Goal: Task Accomplishment & Management: Use online tool/utility

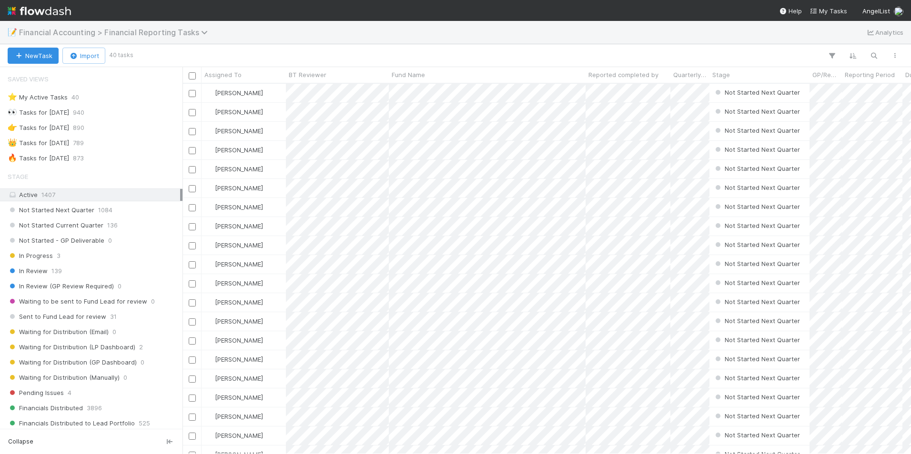
scroll to position [27, 0]
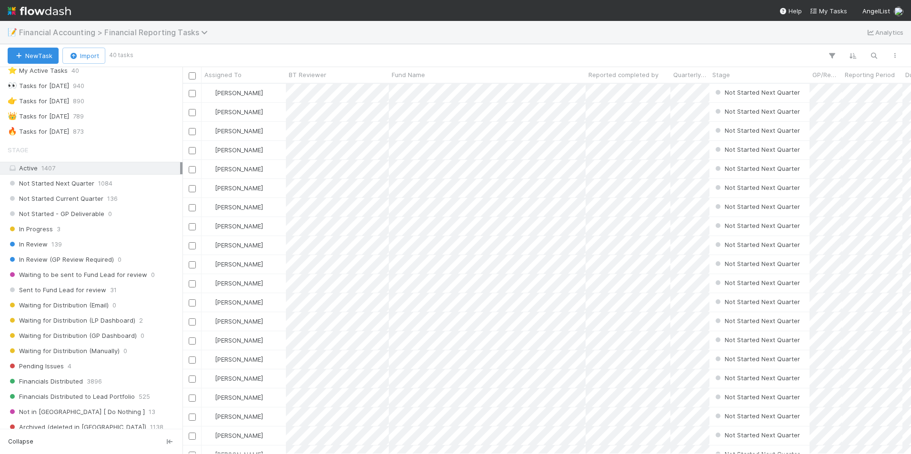
click at [161, 35] on span "Financial Accounting > Financial Reporting Tasks" at bounding box center [115, 33] width 193 height 10
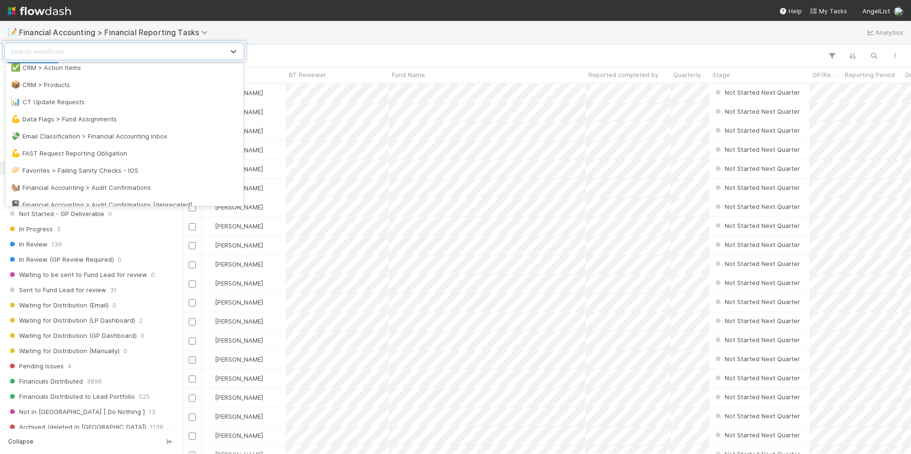
scroll to position [143, 0]
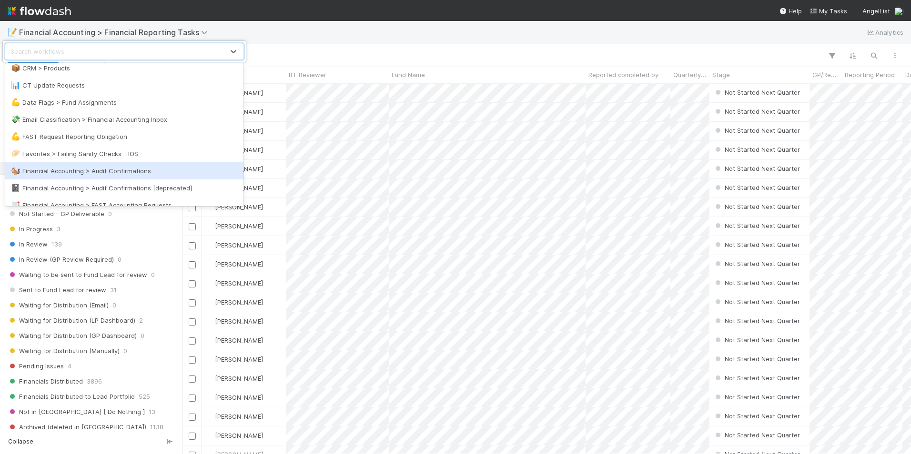
click at [131, 172] on div "🐿️ Financial Accounting > Audit Confirmations" at bounding box center [124, 171] width 227 height 10
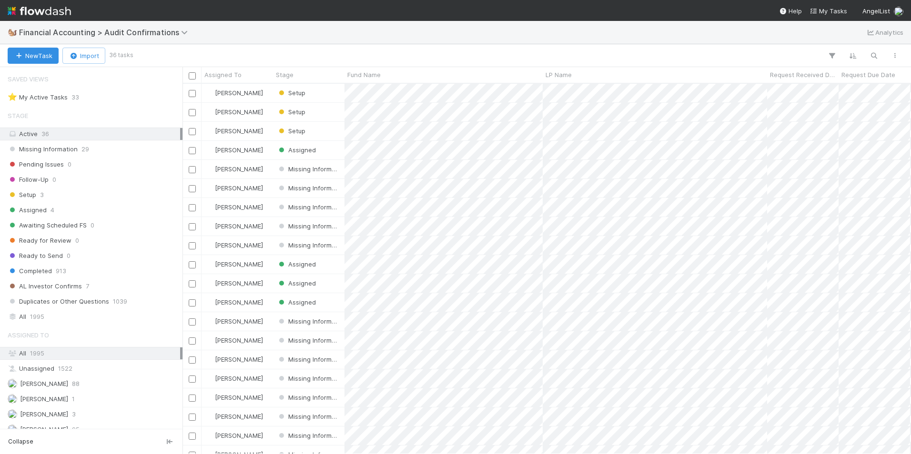
scroll to position [363, 721]
click at [69, 191] on div "Setup 3" at bounding box center [94, 195] width 172 height 12
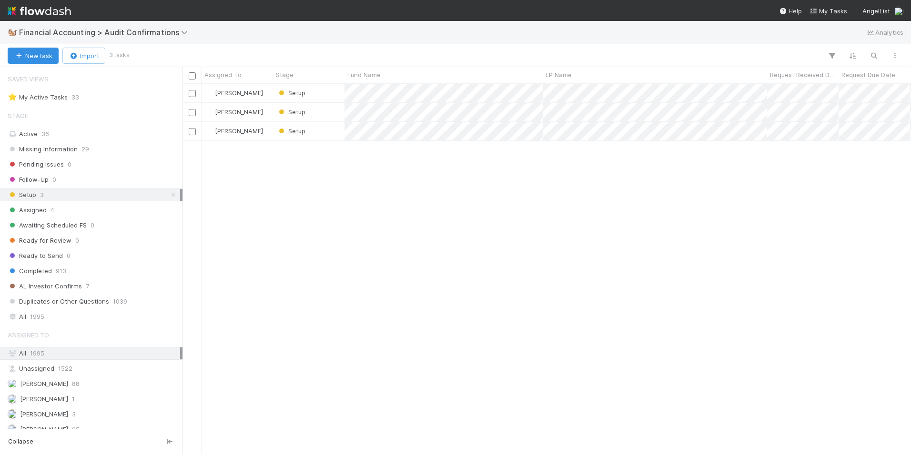
scroll to position [363, 721]
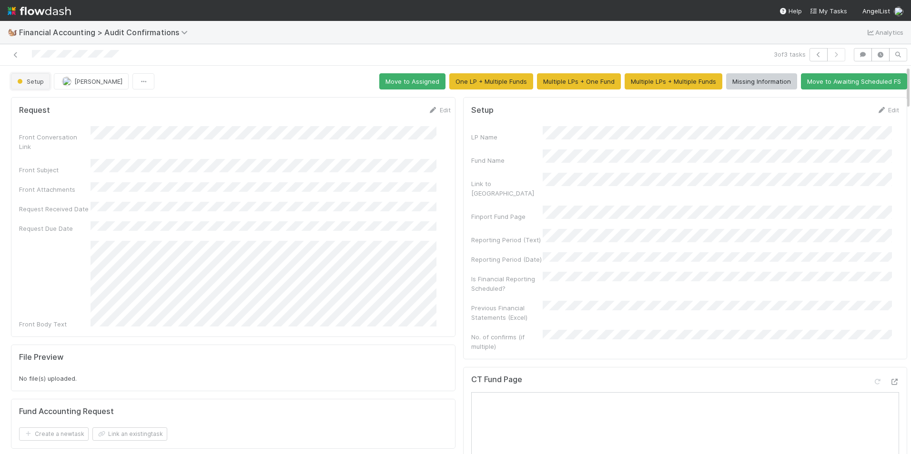
click at [31, 78] on span "Setup" at bounding box center [29, 82] width 29 height 8
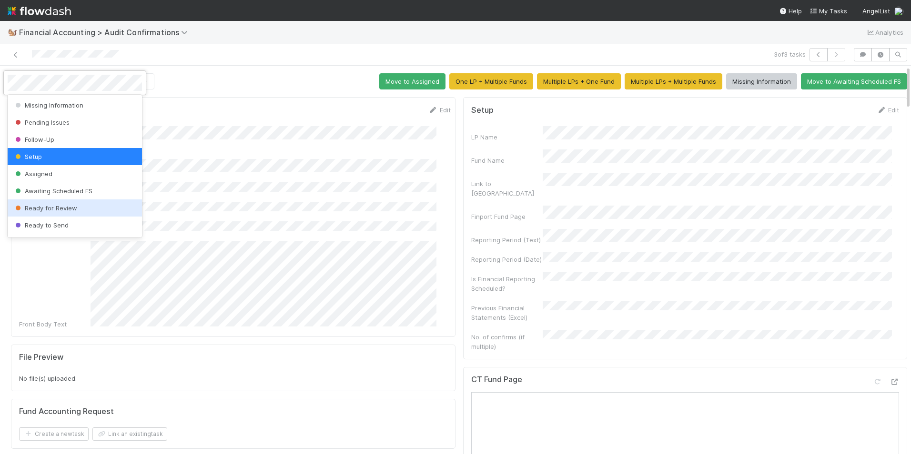
scroll to position [50, 0]
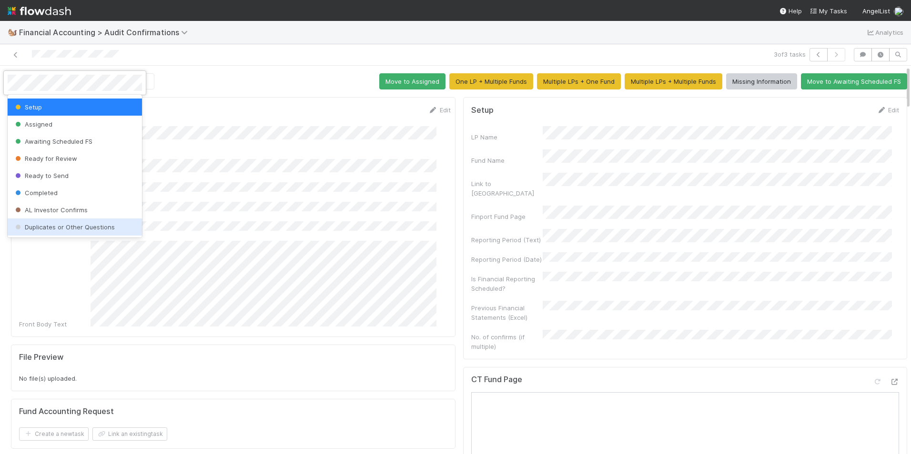
click at [80, 231] on div "Duplicates or Other Questions" at bounding box center [75, 227] width 134 height 17
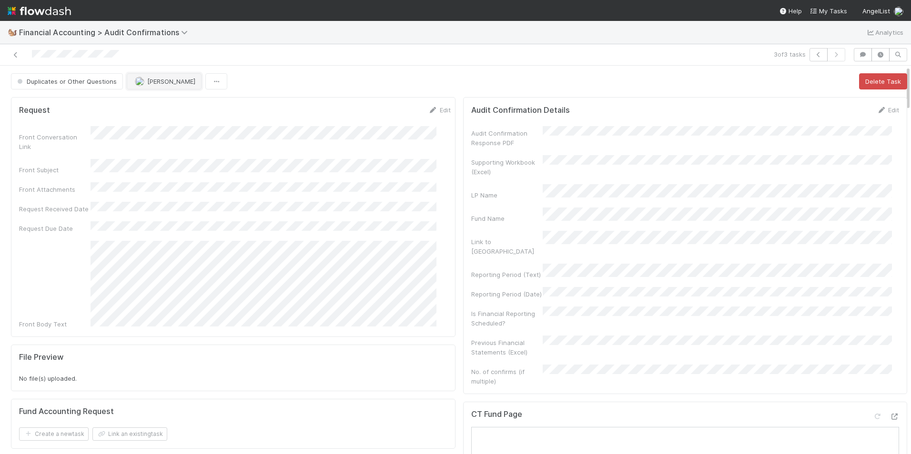
click at [160, 86] on button "[PERSON_NAME]" at bounding box center [164, 81] width 75 height 16
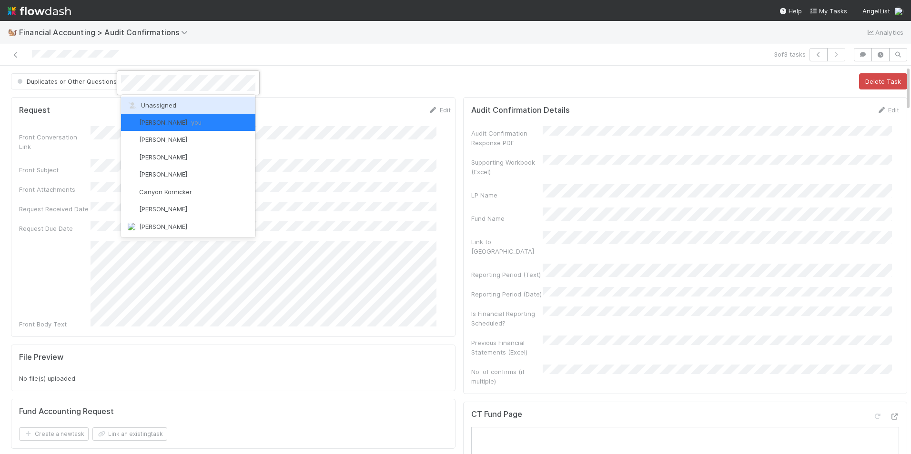
click at [161, 104] on span "Unassigned" at bounding box center [152, 105] width 50 height 8
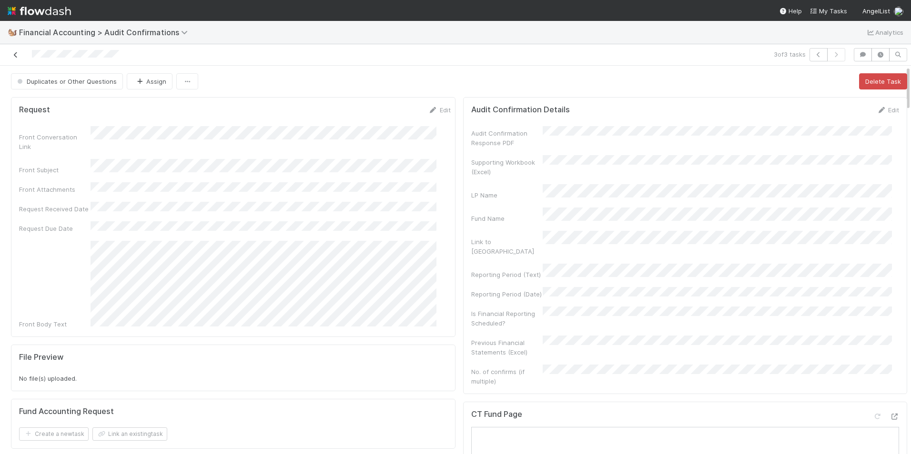
click at [15, 58] on icon at bounding box center [16, 55] width 10 height 6
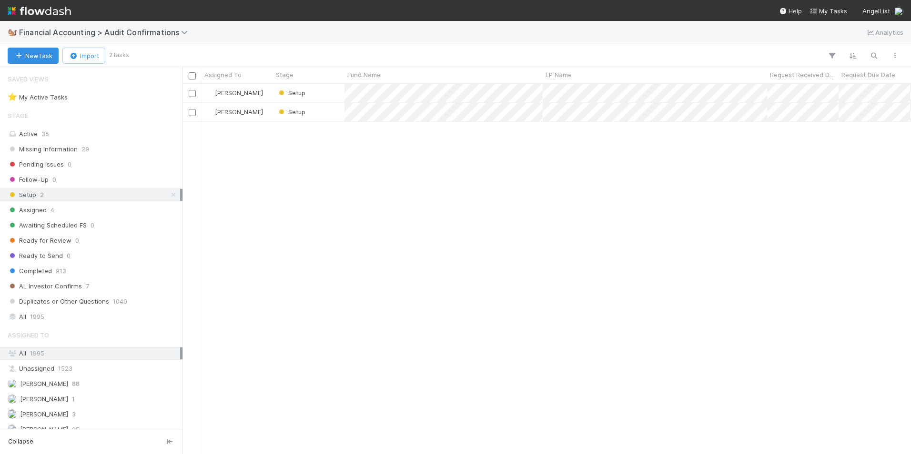
scroll to position [363, 721]
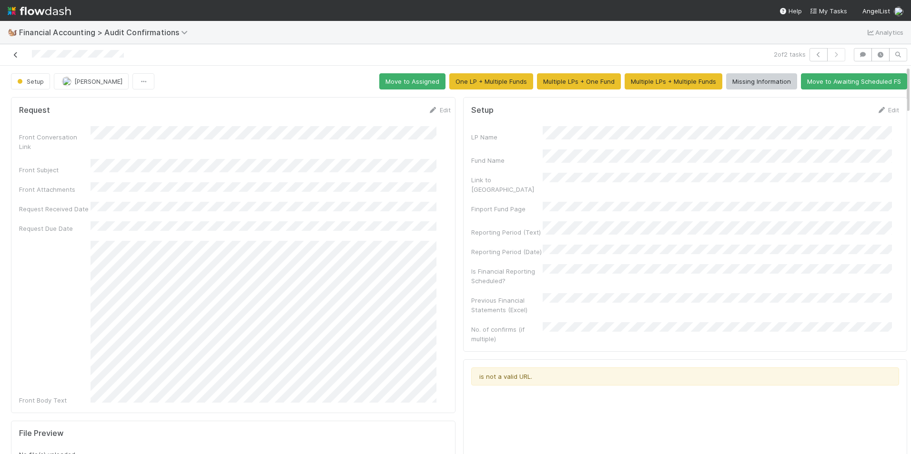
click at [16, 52] on icon at bounding box center [16, 55] width 10 height 6
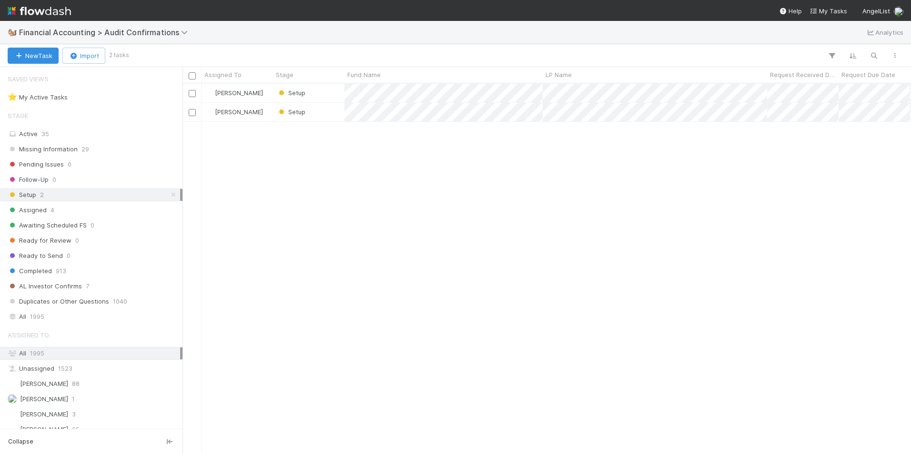
scroll to position [363, 721]
click at [58, 318] on div "All 1995" at bounding box center [94, 317] width 172 height 12
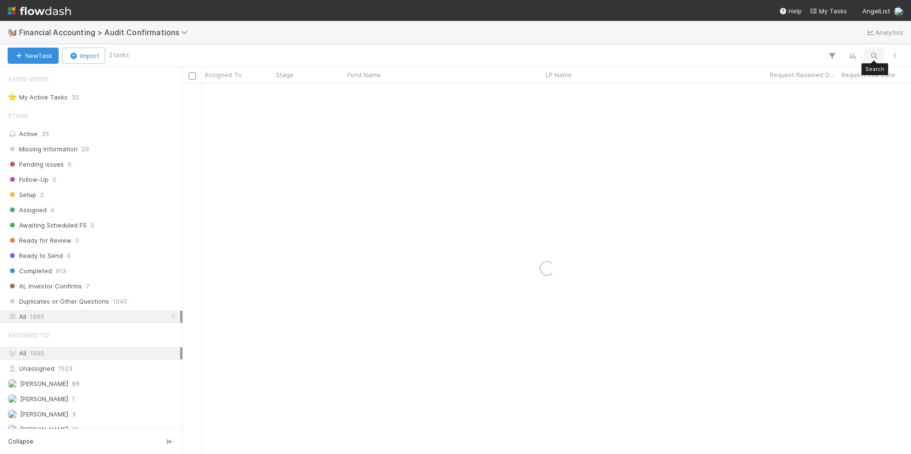
click at [876, 55] on icon "button" at bounding box center [874, 55] width 10 height 9
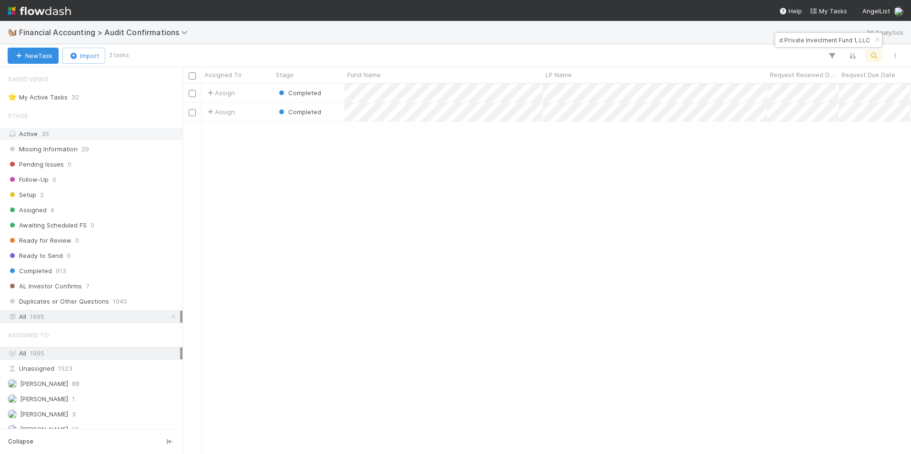
type input "Knollwood Private Investment Fund 1, LLC"
click at [67, 132] on div "Active 35" at bounding box center [94, 134] width 172 height 12
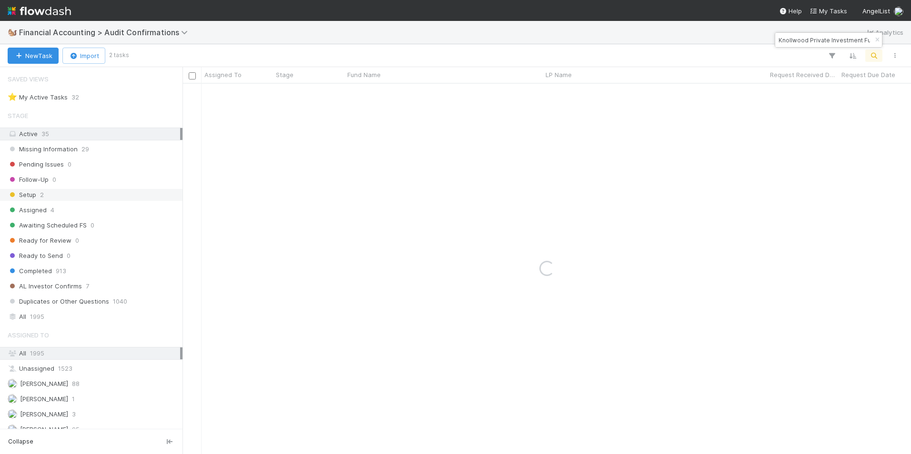
click at [62, 191] on div "Setup 2" at bounding box center [94, 195] width 172 height 12
click at [874, 37] on icon "button" at bounding box center [877, 40] width 10 height 6
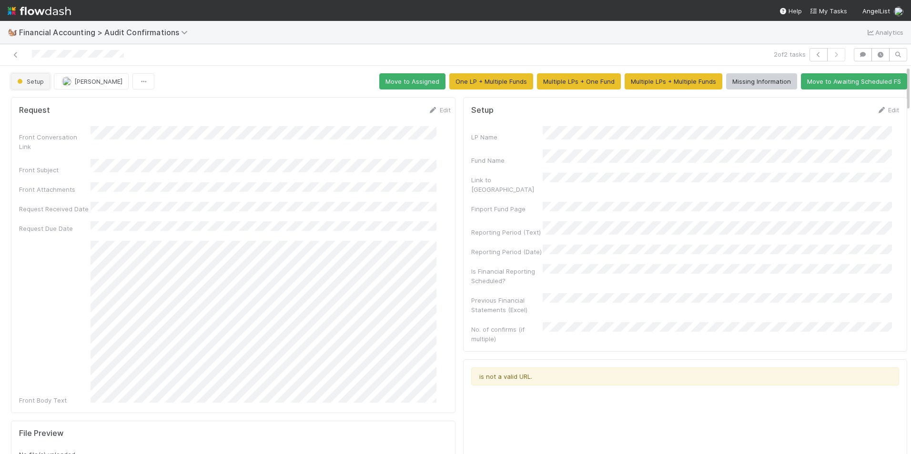
click at [24, 82] on span "Setup" at bounding box center [29, 82] width 29 height 8
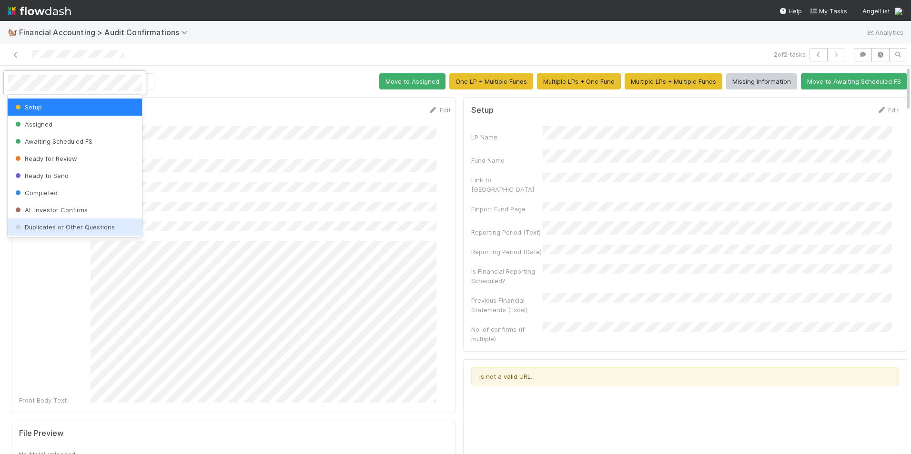
click at [82, 227] on span "Duplicates or Other Questions" at bounding box center [63, 227] width 101 height 8
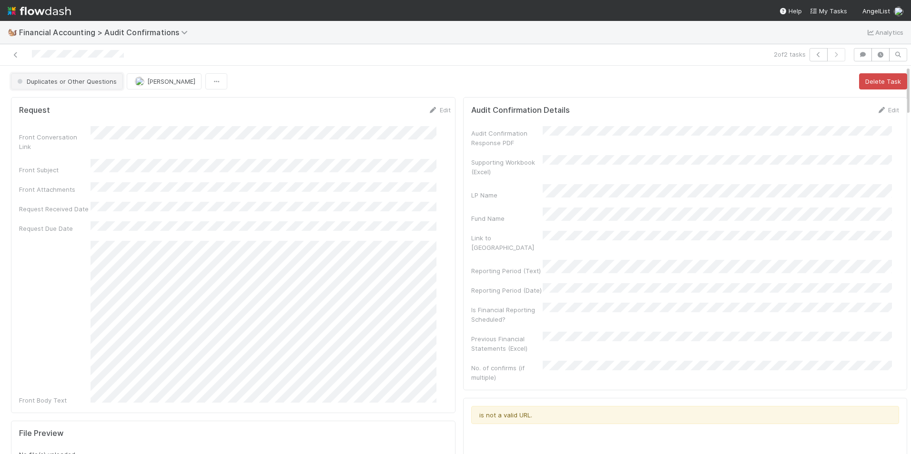
click at [80, 80] on span "Duplicates or Other Questions" at bounding box center [65, 82] width 101 height 8
click at [163, 81] on div at bounding box center [455, 227] width 911 height 454
click at [154, 84] on span "[PERSON_NAME]" at bounding box center [171, 82] width 48 height 8
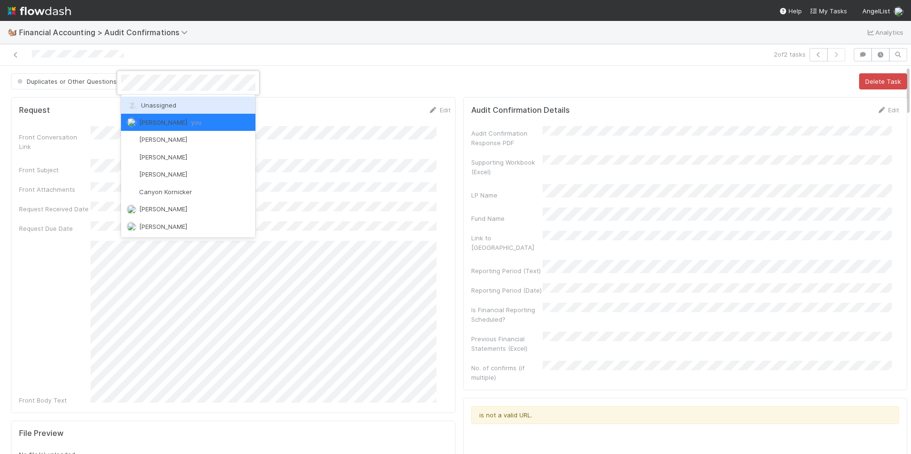
click at [151, 103] on span "Unassigned" at bounding box center [152, 105] width 50 height 8
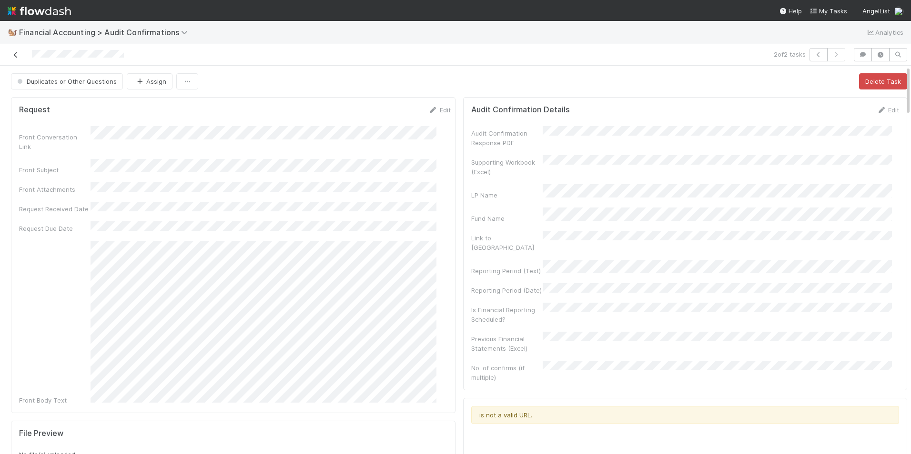
click at [16, 55] on icon at bounding box center [16, 55] width 10 height 6
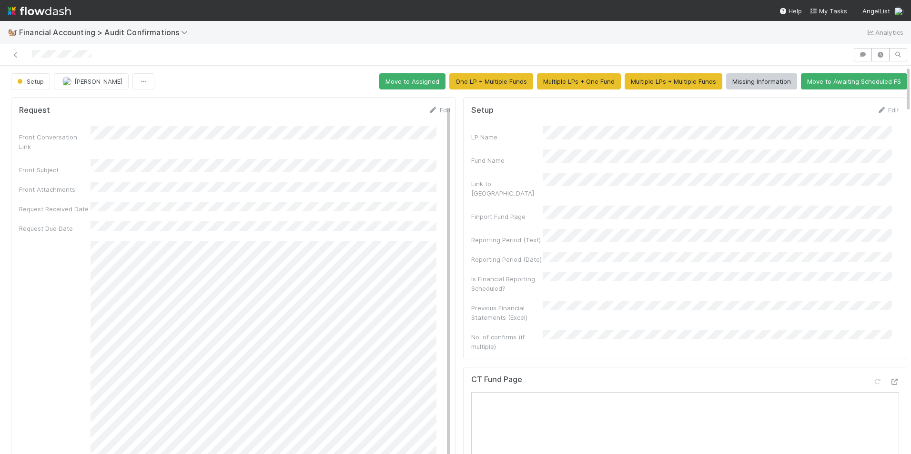
drag, startPoint x: 414, startPoint y: 109, endPoint x: 402, endPoint y: 124, distance: 19.0
click at [428, 109] on icon at bounding box center [433, 110] width 10 height 6
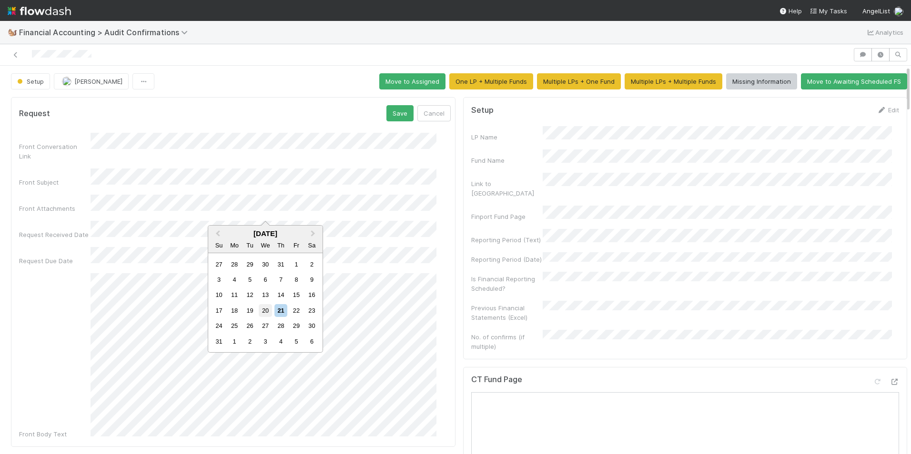
click at [262, 309] on div "20" at bounding box center [265, 310] width 13 height 13
click at [268, 335] on div "20" at bounding box center [265, 334] width 13 height 13
click at [386, 113] on button "Save" at bounding box center [399, 113] width 27 height 16
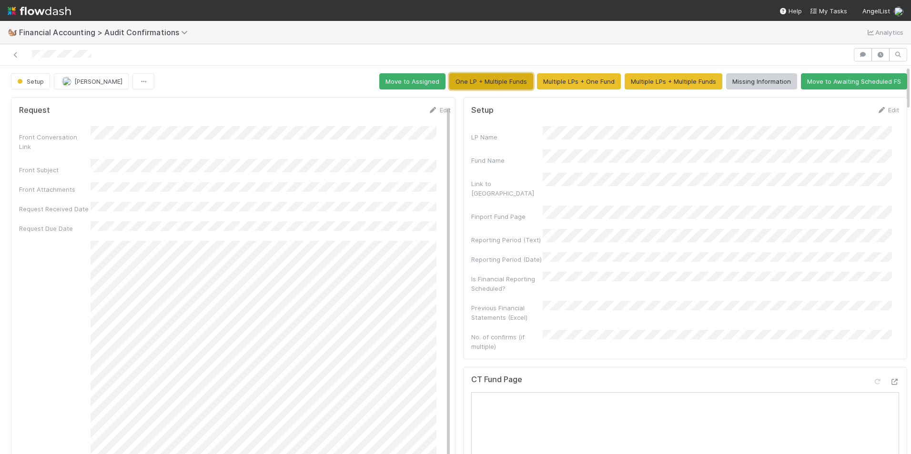
click at [502, 86] on button "One LP + Multiple Funds" at bounding box center [491, 81] width 84 height 16
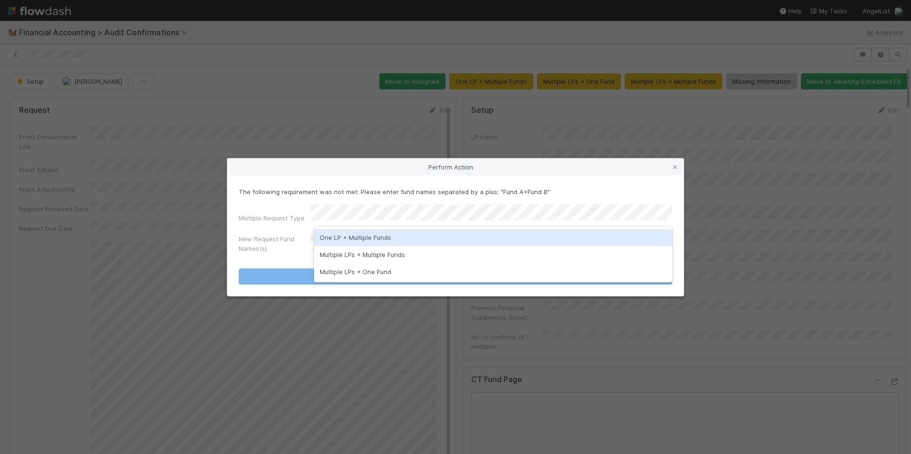
click at [356, 238] on div "One LP + Multiple Funds" at bounding box center [493, 237] width 358 height 17
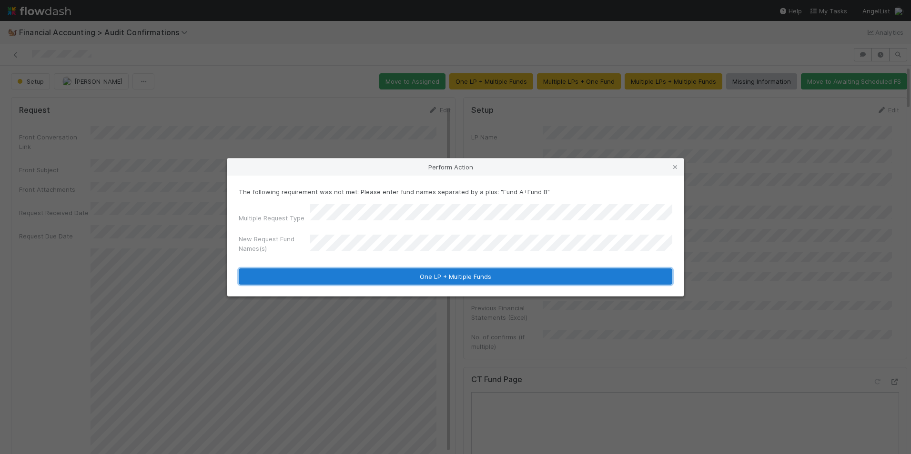
click at [384, 269] on button "One LP + Multiple Funds" at bounding box center [455, 277] width 433 height 16
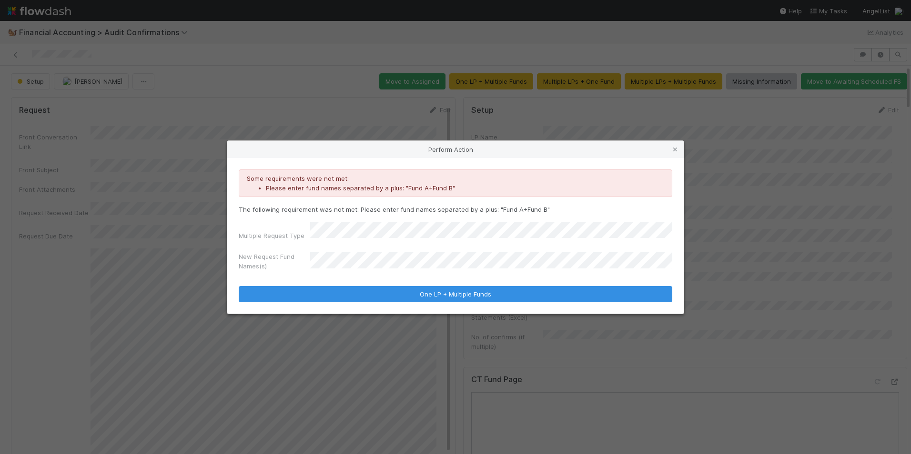
click at [294, 252] on div "New Request Fund Names(s)" at bounding box center [455, 263] width 433 height 23
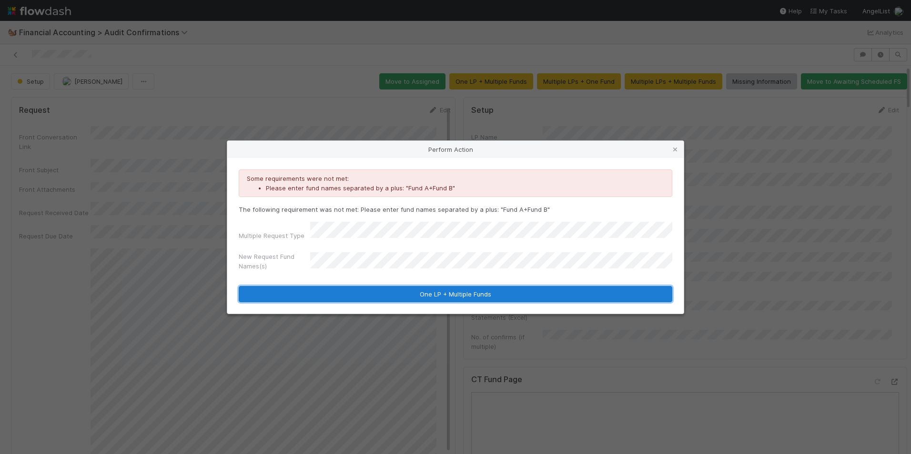
click at [354, 289] on button "One LP + Multiple Funds" at bounding box center [455, 294] width 433 height 16
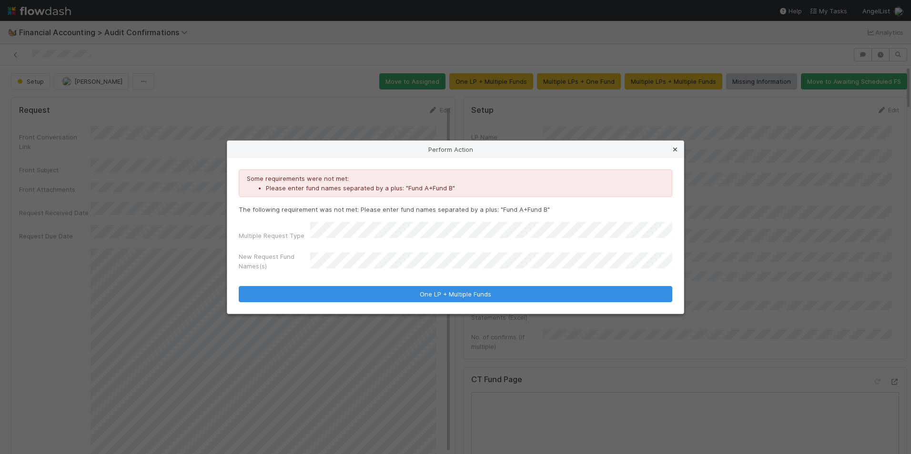
click at [674, 149] on link at bounding box center [675, 150] width 10 height 10
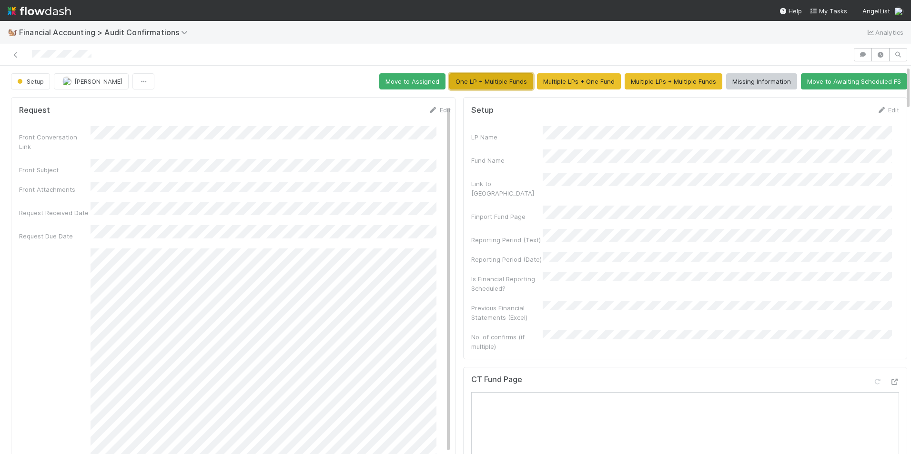
click at [478, 81] on button "One LP + Multiple Funds" at bounding box center [491, 81] width 84 height 16
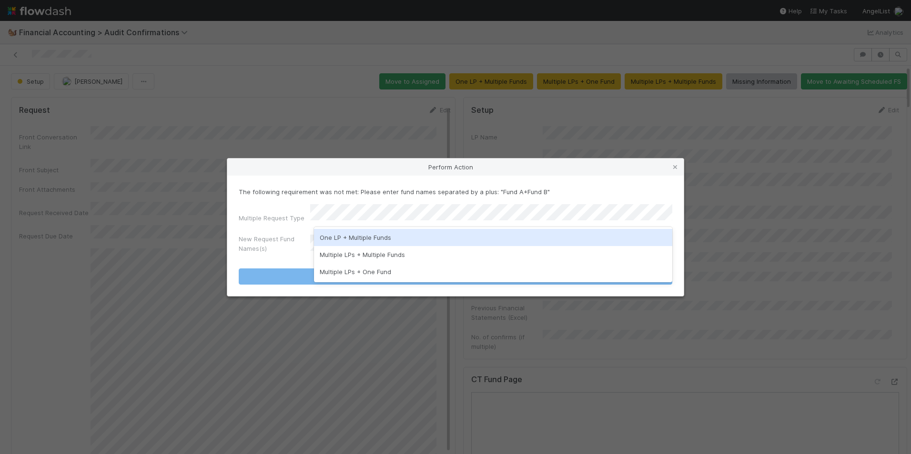
click at [352, 237] on div "One LP + Multiple Funds" at bounding box center [493, 237] width 358 height 17
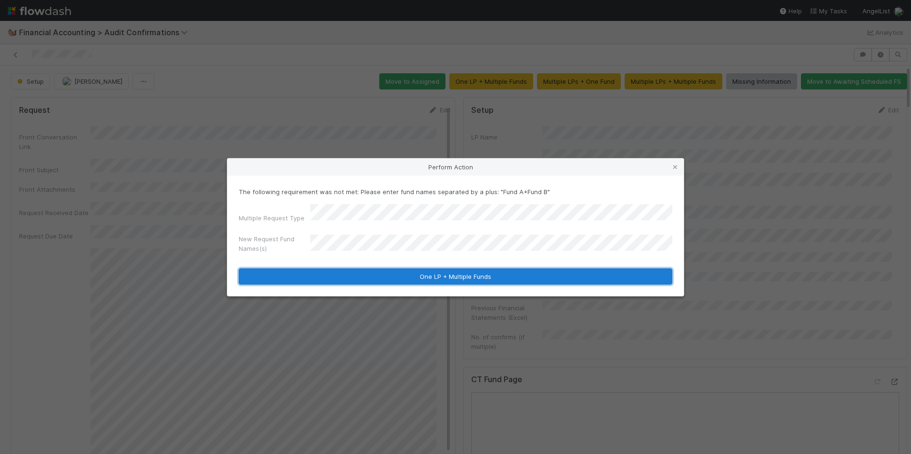
click at [393, 273] on button "One LP + Multiple Funds" at bounding box center [455, 277] width 433 height 16
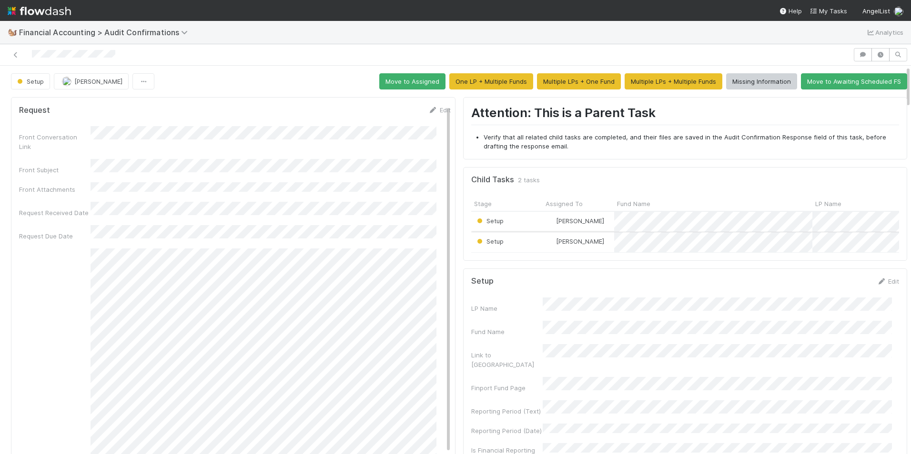
click at [517, 243] on div "Setup" at bounding box center [506, 242] width 71 height 20
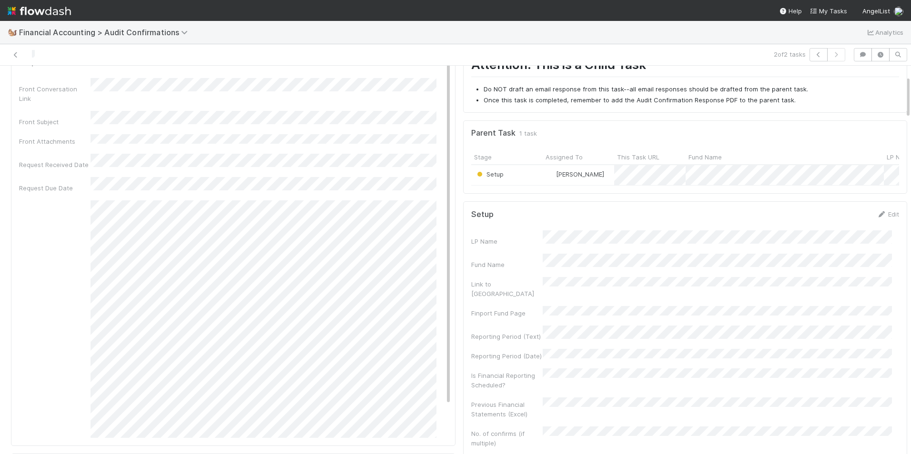
scroll to position [95, 0]
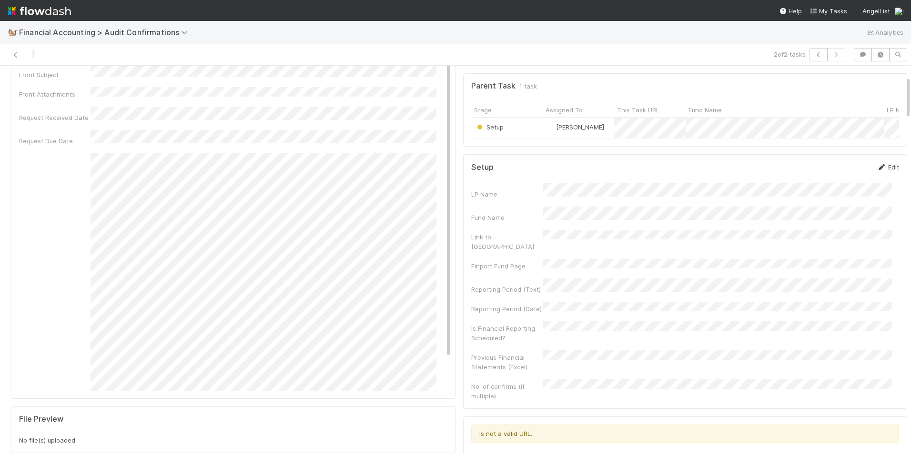
click at [877, 171] on link "Edit" at bounding box center [887, 167] width 22 height 8
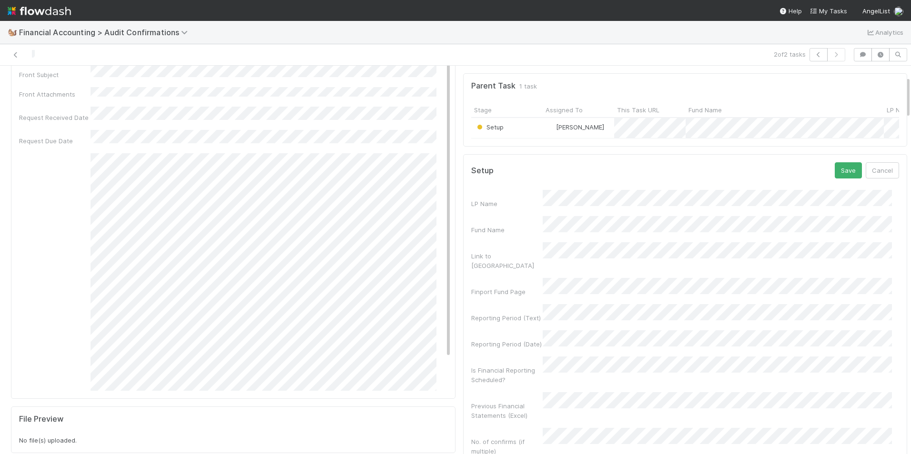
click at [531, 220] on div "LP Name Fund Name Link to CT Finport Fund Page Reporting Period (Text) Reportin…" at bounding box center [685, 323] width 428 height 266
click at [572, 246] on div "LP Name Fund Name Link to CT Finport Fund Page Reporting Period (Text) Reportin…" at bounding box center [685, 323] width 428 height 266
drag, startPoint x: 572, startPoint y: 244, endPoint x: 500, endPoint y: 302, distance: 91.9
click at [500, 304] on div "Reporting Period (Text)" at bounding box center [685, 313] width 428 height 19
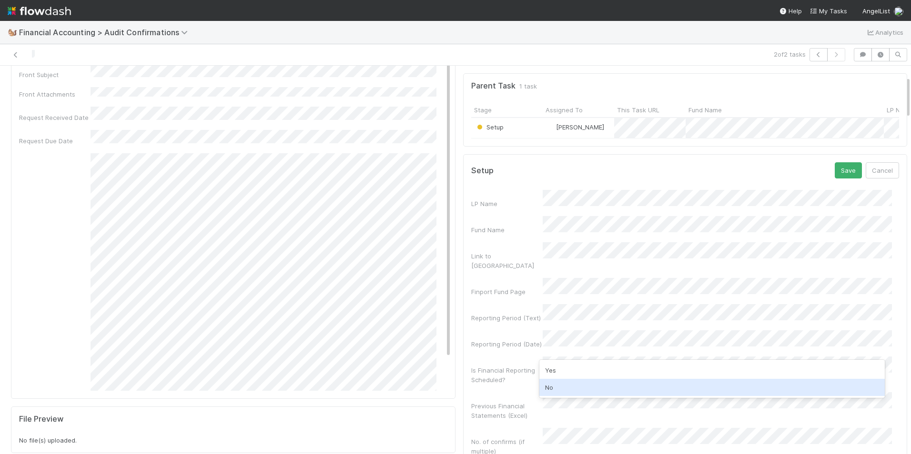
click at [580, 387] on div "No" at bounding box center [712, 387] width 346 height 17
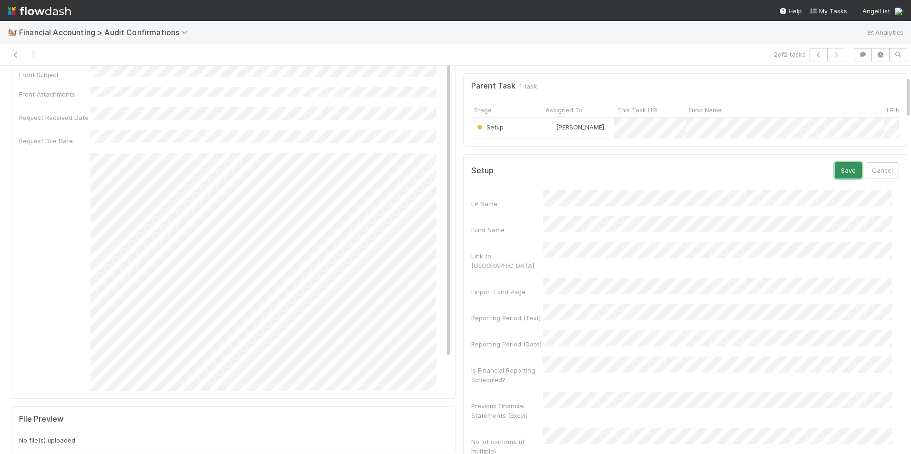
click at [836, 171] on button "Save" at bounding box center [848, 170] width 27 height 16
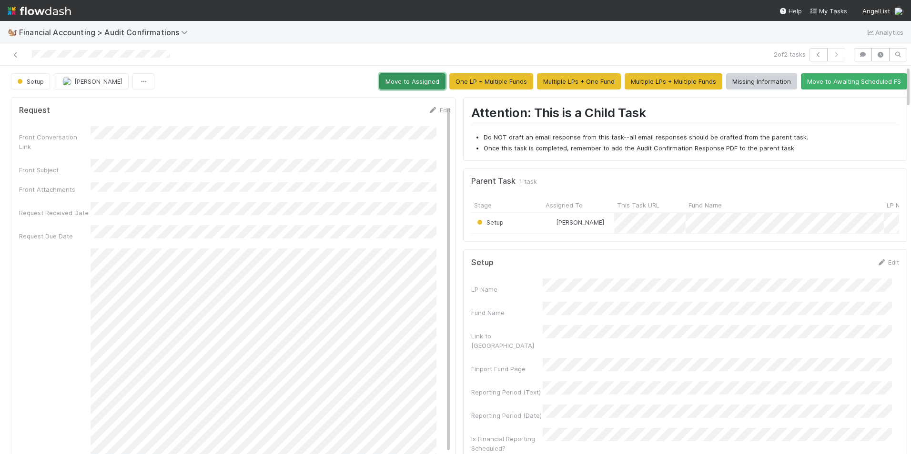
click at [402, 85] on button "Move to Assigned" at bounding box center [412, 81] width 66 height 16
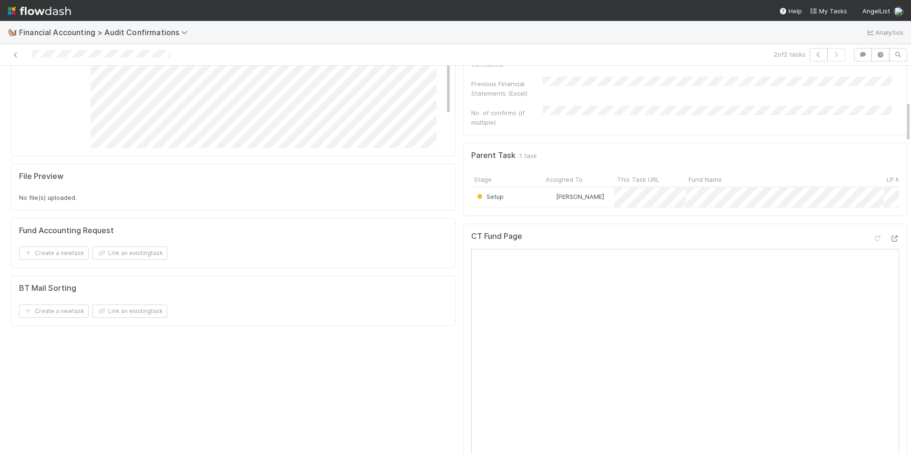
scroll to position [333, 0]
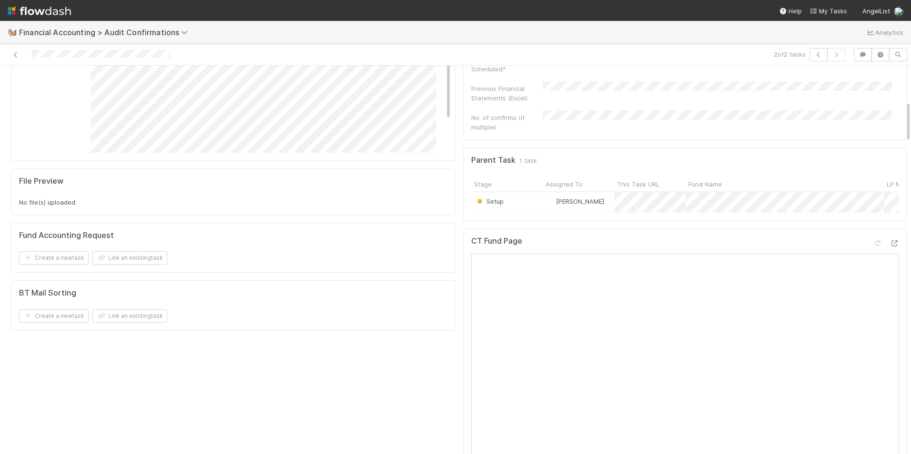
click at [524, 192] on div "Setup" at bounding box center [506, 202] width 71 height 20
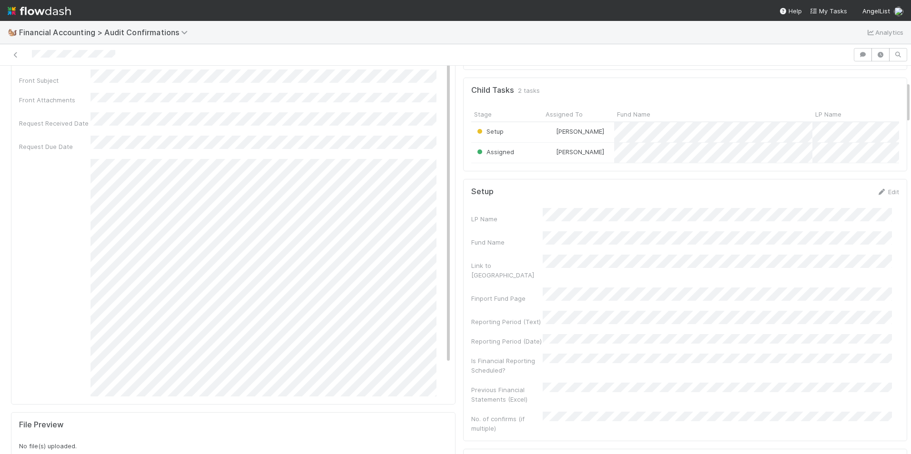
scroll to position [143, 0]
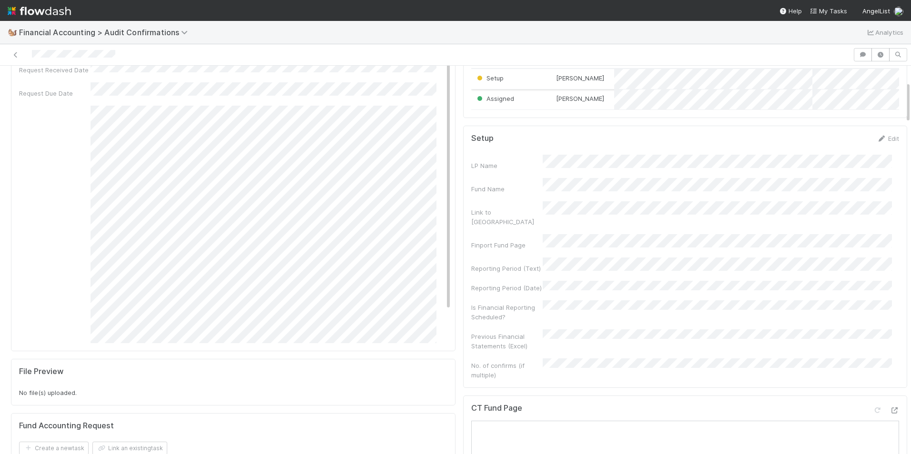
click at [523, 78] on div "Setup" at bounding box center [506, 79] width 71 height 20
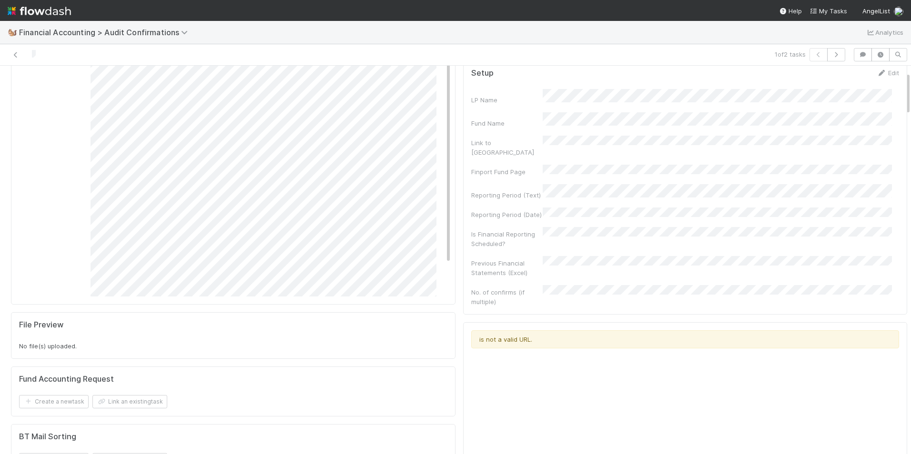
scroll to position [191, 0]
click at [876, 75] on icon at bounding box center [881, 72] width 10 height 6
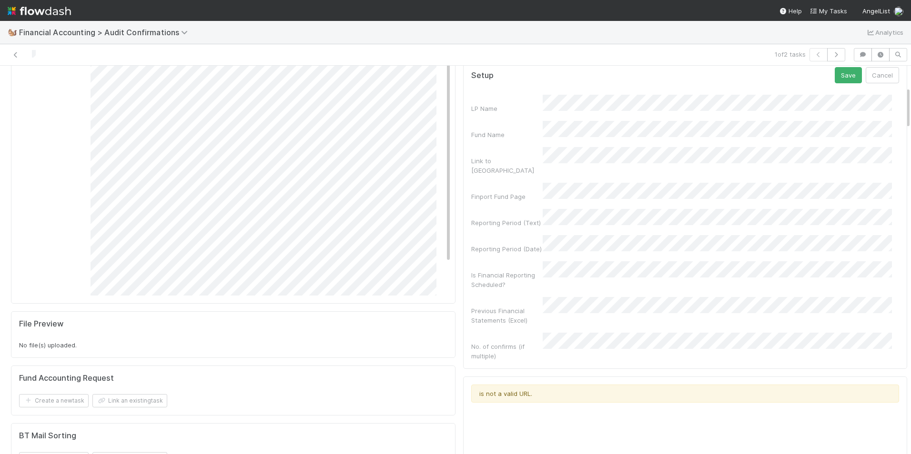
click at [500, 209] on div "Reporting Period (Text)" at bounding box center [685, 218] width 428 height 19
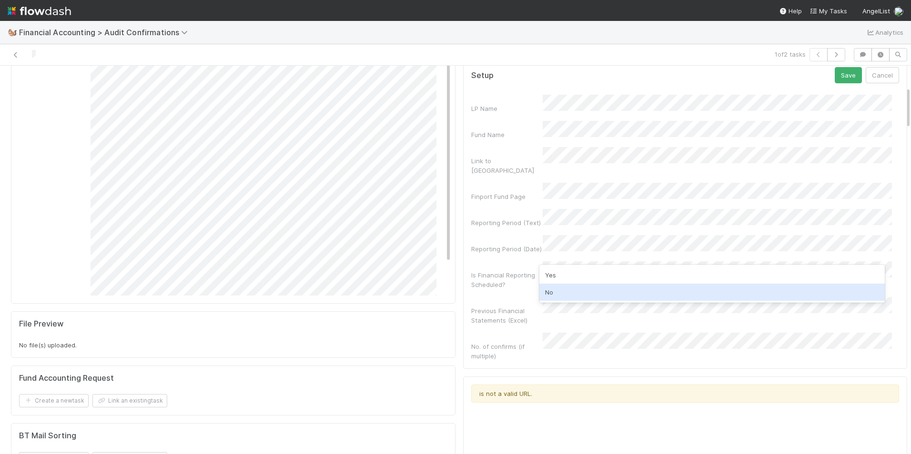
click at [566, 291] on div "No" at bounding box center [712, 292] width 346 height 17
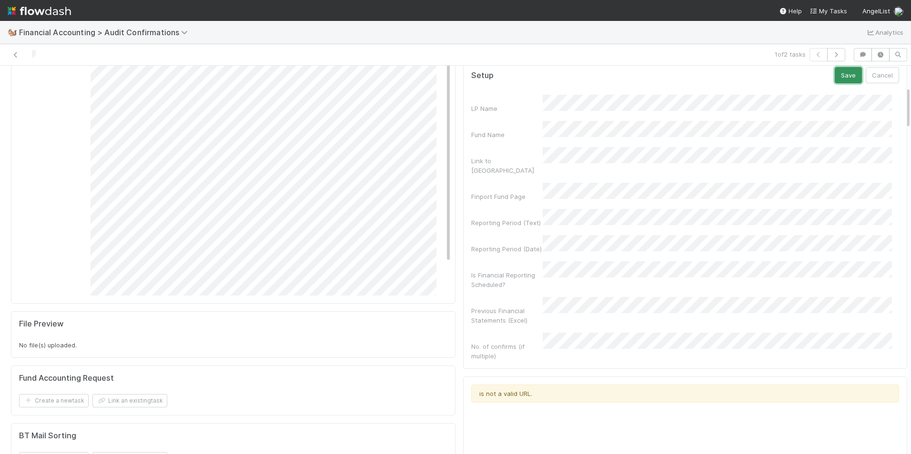
click at [835, 83] on button "Save" at bounding box center [848, 75] width 27 height 16
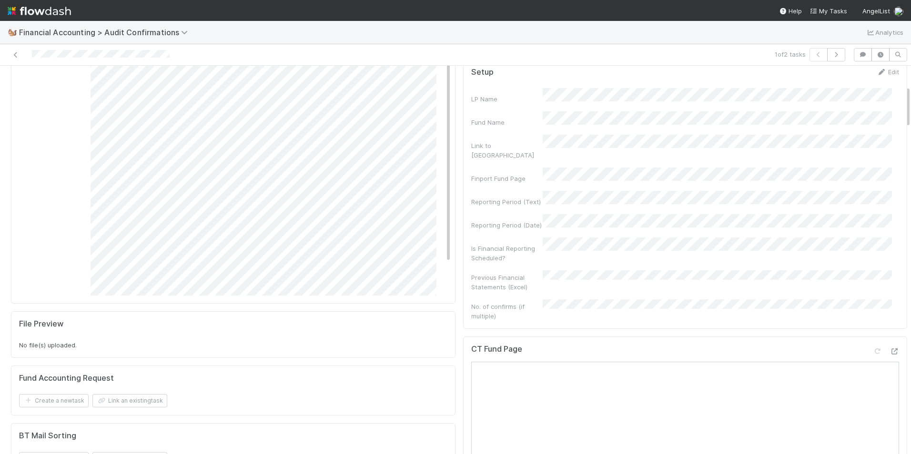
scroll to position [0, 0]
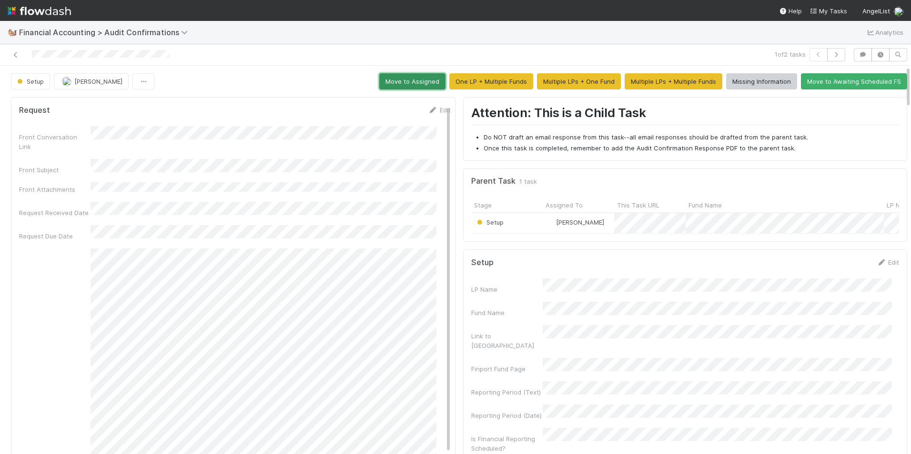
click at [412, 88] on button "Move to Assigned" at bounding box center [412, 81] width 66 height 16
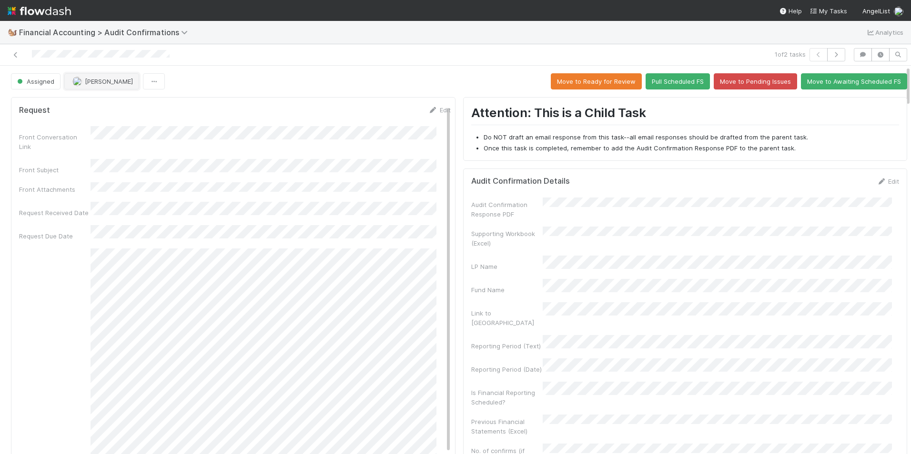
click at [102, 83] on span "[PERSON_NAME]" at bounding box center [109, 82] width 48 height 8
click at [125, 100] on div "Ronalie Nova" at bounding box center [127, 105] width 134 height 17
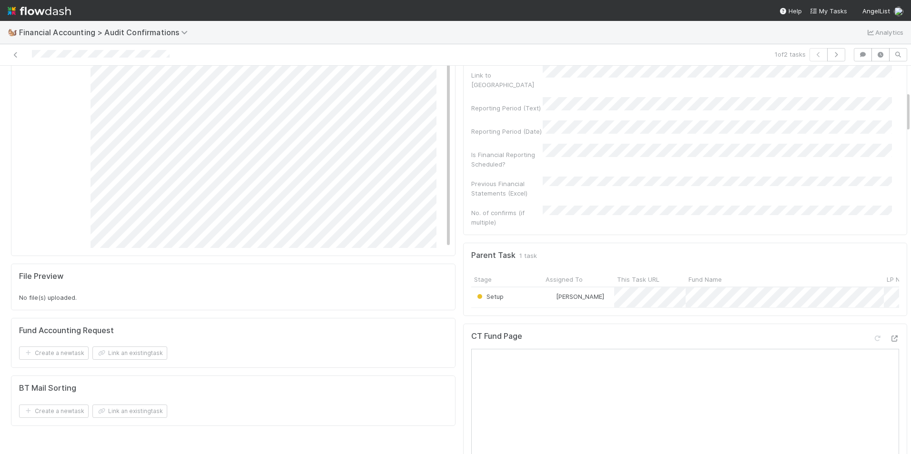
scroll to position [429, 0]
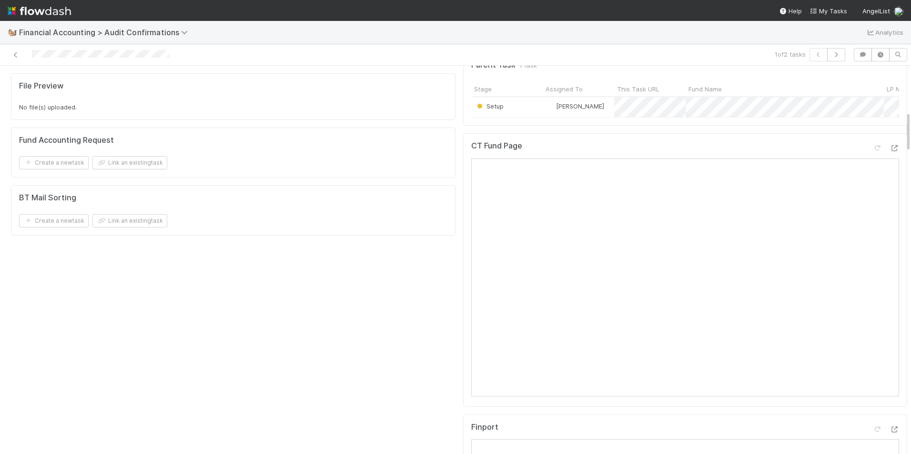
click at [523, 97] on div "Setup" at bounding box center [506, 107] width 71 height 20
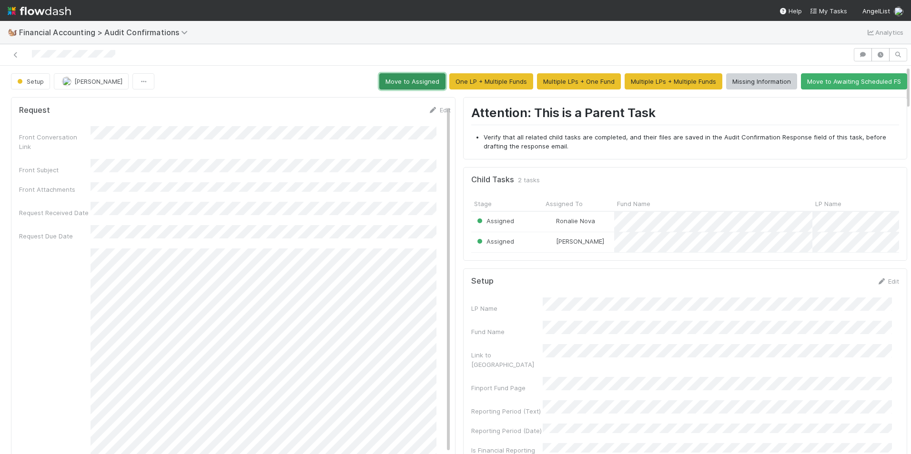
click at [384, 81] on button "Move to Assigned" at bounding box center [412, 81] width 66 height 16
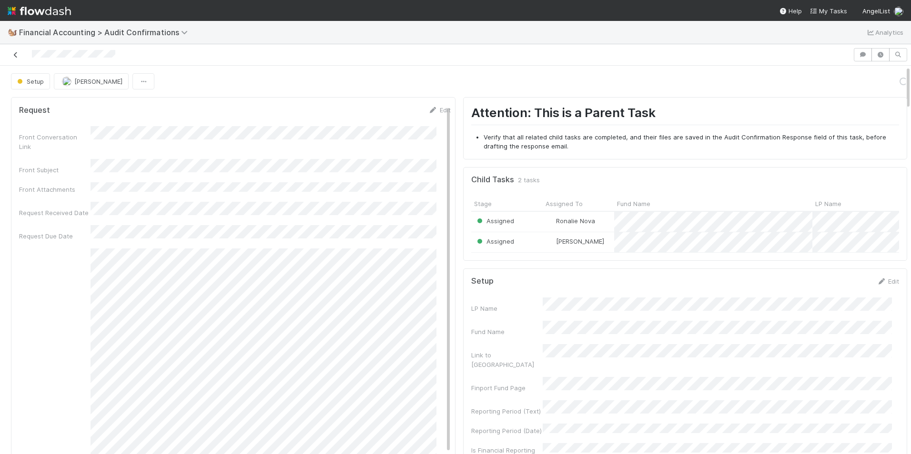
click at [15, 58] on link at bounding box center [16, 55] width 10 height 10
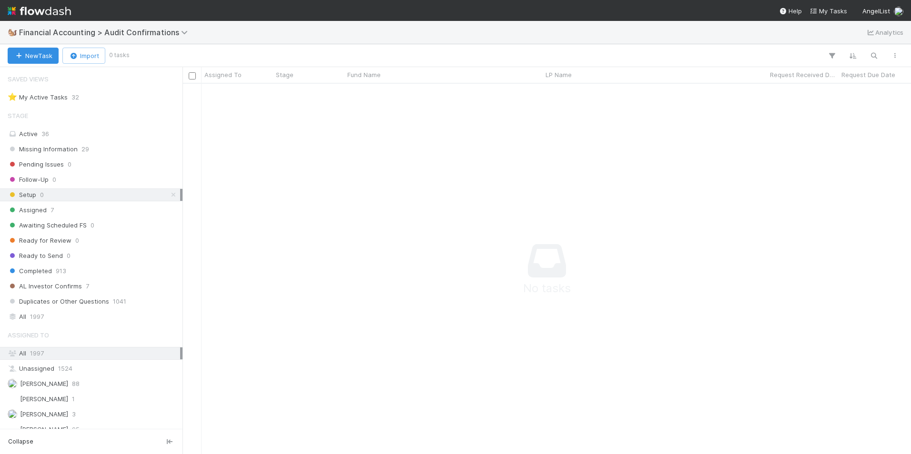
scroll to position [8, 8]
click at [78, 209] on div "Assigned 7" at bounding box center [94, 210] width 172 height 12
click at [90, 149] on div "Missing Information 29" at bounding box center [94, 149] width 172 height 12
